Goal: Task Accomplishment & Management: Complete application form

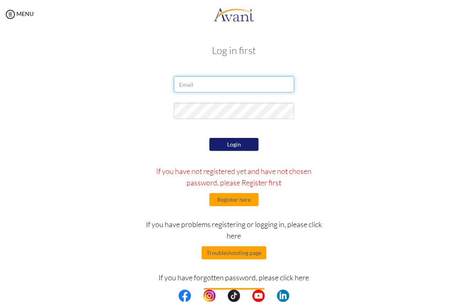
type input "[EMAIL_ADDRESS][DOMAIN_NAME]"
click at [0, 0] on p at bounding box center [0, 0] width 0 height 0
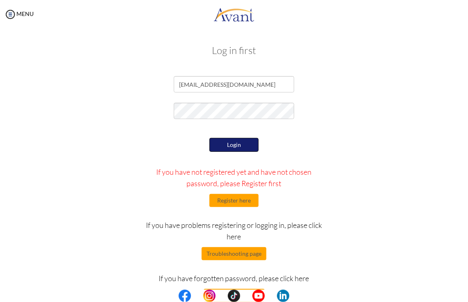
click at [231, 145] on button "Login" at bounding box center [233, 145] width 49 height 14
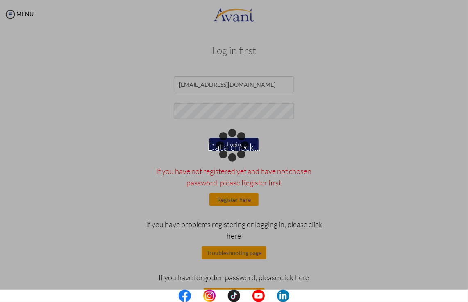
click at [240, 145] on div "Data check..." at bounding box center [233, 150] width 11 height 11
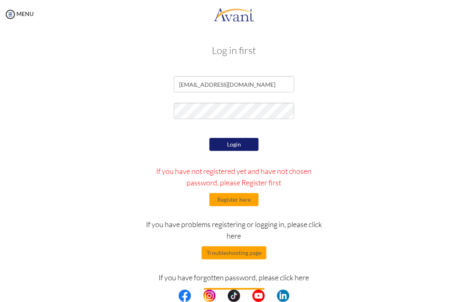
click at [239, 145] on button "Login" at bounding box center [233, 144] width 49 height 13
type input "[EMAIL_ADDRESS][DOMAIN_NAME]"
click at [235, 141] on button "Login" at bounding box center [233, 144] width 49 height 13
click at [237, 199] on button "Register here" at bounding box center [233, 199] width 49 height 13
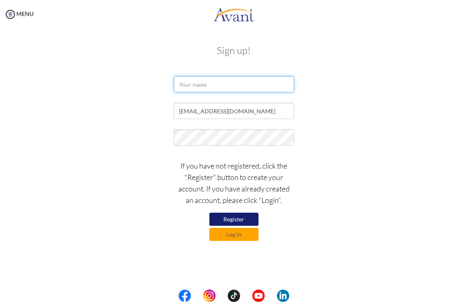
click at [246, 91] on input "text" at bounding box center [234, 84] width 120 height 16
type input "[PERSON_NAME]"
click at [253, 217] on button "Register" at bounding box center [233, 219] width 49 height 13
click at [242, 235] on button "Log in" at bounding box center [233, 234] width 49 height 13
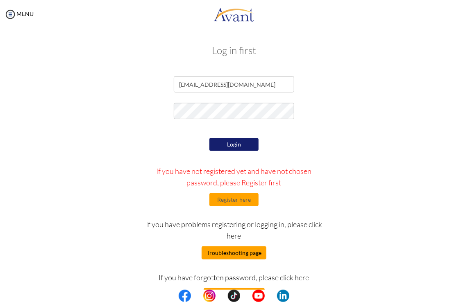
click at [242, 254] on button "Troubleshooting page" at bounding box center [233, 253] width 65 height 13
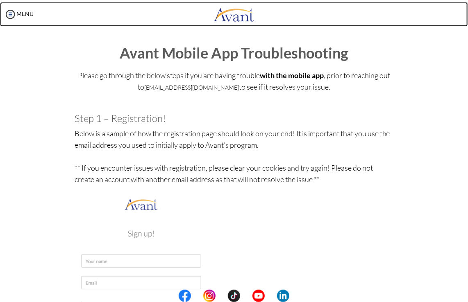
click at [243, 20] on img at bounding box center [233, 14] width 41 height 25
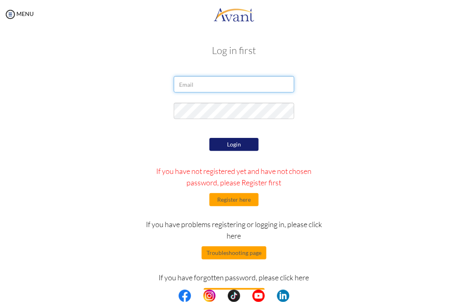
type input "[EMAIL_ADDRESS][DOMAIN_NAME]"
click at [234, 139] on button "Login" at bounding box center [233, 144] width 49 height 13
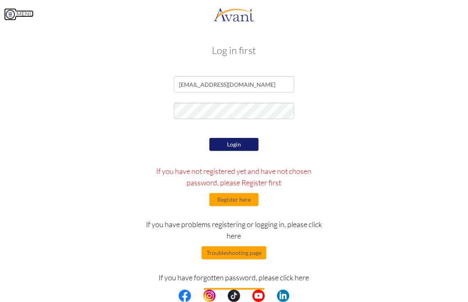
click at [14, 19] on img at bounding box center [10, 14] width 12 height 12
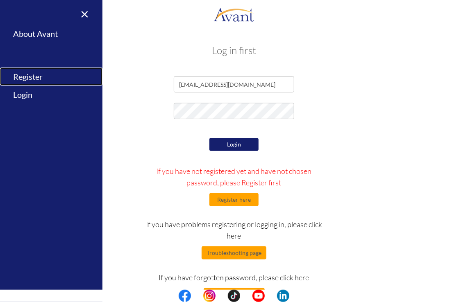
click at [38, 75] on link "Register" at bounding box center [51, 77] width 102 height 18
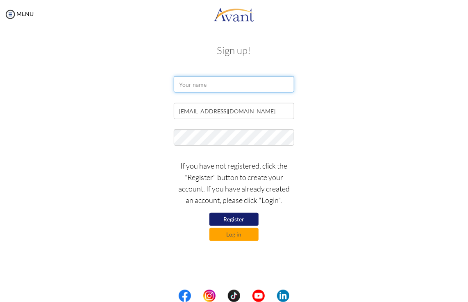
click at [236, 88] on input "text" at bounding box center [234, 84] width 120 height 16
type input "侯宜汝"
drag, startPoint x: 232, startPoint y: 81, endPoint x: 54, endPoint y: 65, distance: 178.8
click at [54, 65] on div "Sign up! 侯宜汝 [EMAIL_ADDRESS][DOMAIN_NAME] If you have not registered, click the…" at bounding box center [233, 142] width 397 height 210
click at [192, 86] on input "text" at bounding box center [234, 84] width 120 height 16
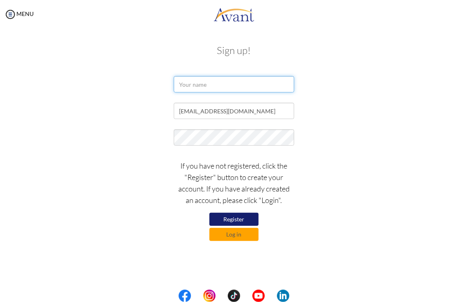
type input "[PERSON_NAME]"
click at [236, 218] on button "Register" at bounding box center [233, 219] width 49 height 13
click at [233, 218] on button "Register" at bounding box center [233, 219] width 49 height 13
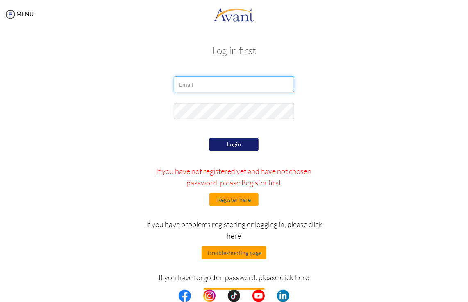
type input "[EMAIL_ADDRESS][DOMAIN_NAME]"
click at [240, 147] on button "Login" at bounding box center [233, 144] width 49 height 13
click at [7, 7] on div "MENU" at bounding box center [17, 151] width 34 height 302
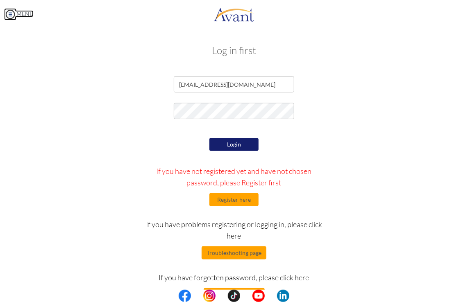
click at [9, 12] on img at bounding box center [10, 14] width 12 height 12
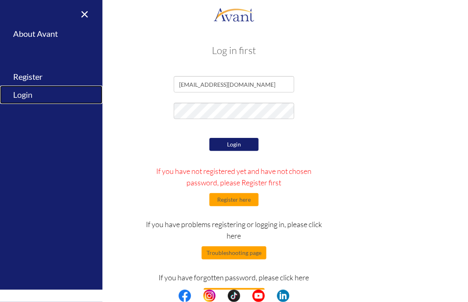
click at [26, 96] on link "Login" at bounding box center [51, 95] width 102 height 18
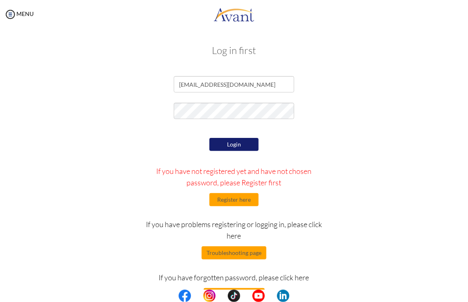
click at [244, 147] on button "Login" at bounding box center [233, 144] width 49 height 13
click at [239, 248] on button "Troubleshooting page" at bounding box center [233, 253] width 65 height 13
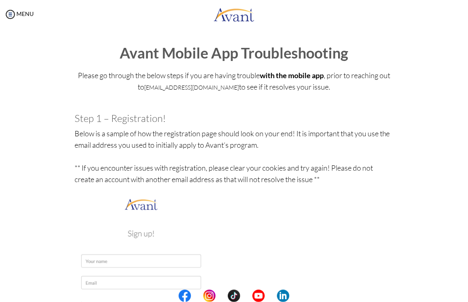
click at [139, 264] on img at bounding box center [141, 293] width 133 height 193
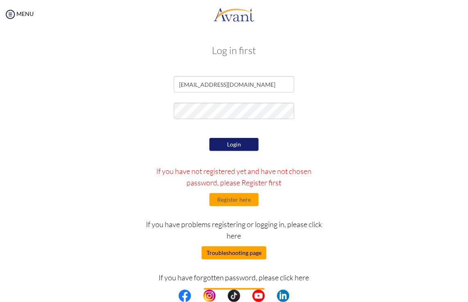
click at [233, 256] on button "Troubleshooting page" at bounding box center [233, 253] width 65 height 13
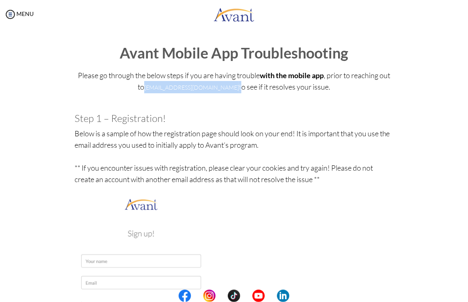
drag, startPoint x: 144, startPoint y: 91, endPoint x: 233, endPoint y: 88, distance: 89.3
click at [233, 88] on p "Please go through the below steps if you are having trouble with the mobile app…" at bounding box center [234, 87] width 319 height 35
copy p "[EMAIL_ADDRESS][DOMAIN_NAME]"
